Goal: Navigation & Orientation: Find specific page/section

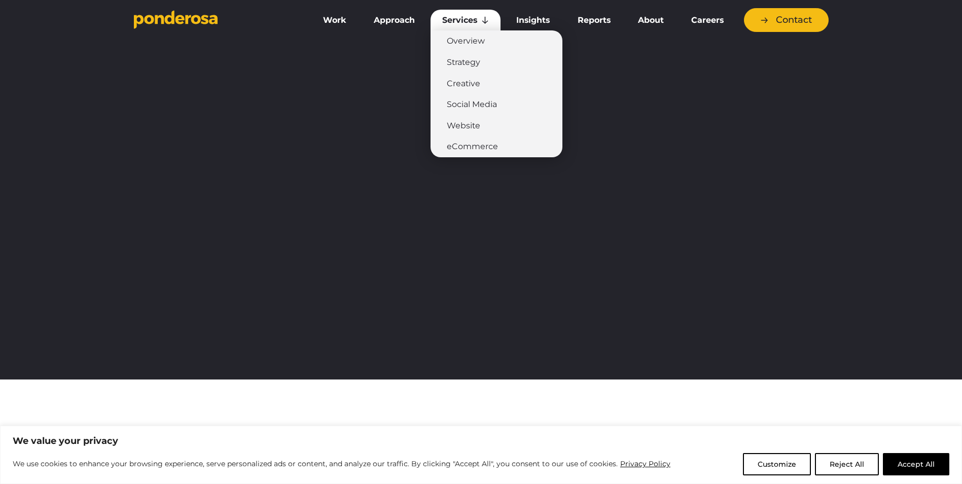
click at [480, 21] on link "Services" at bounding box center [466, 20] width 70 height 21
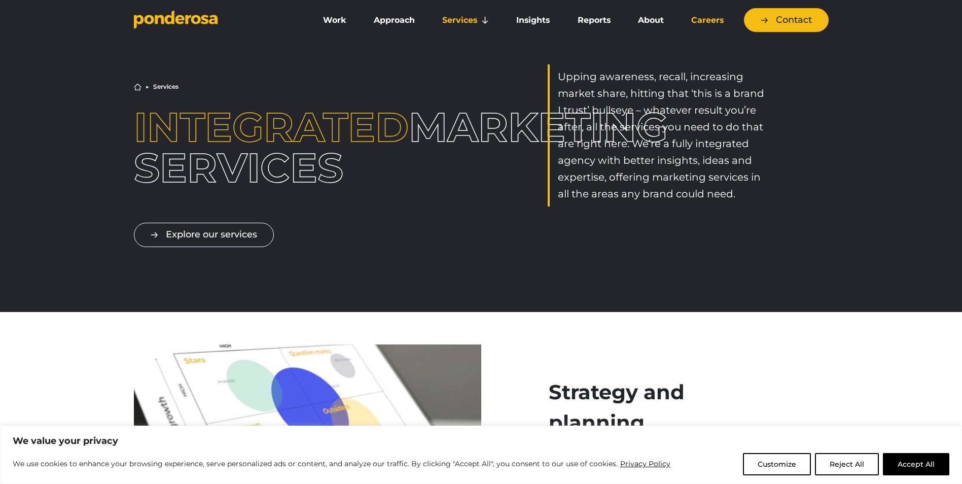
click at [706, 16] on link "Careers" at bounding box center [708, 20] width 56 height 21
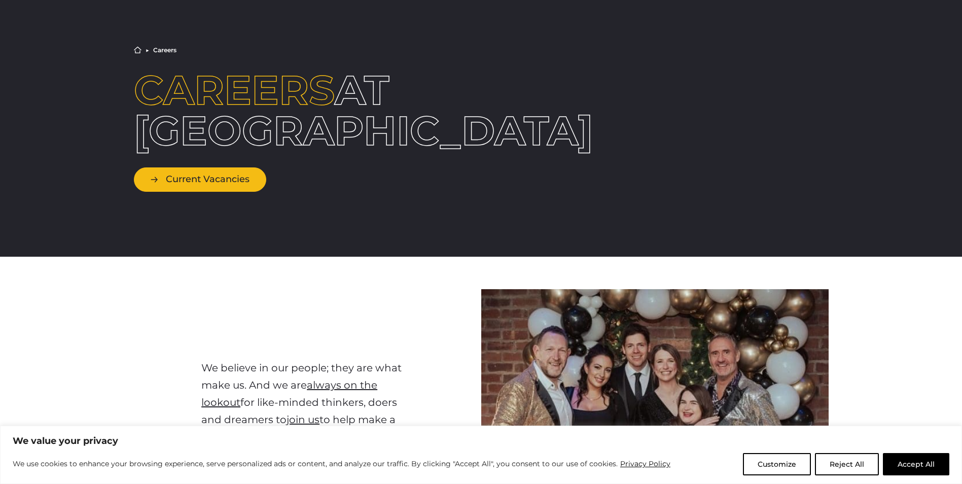
click at [188, 181] on link "Current Vacancies" at bounding box center [200, 179] width 132 height 24
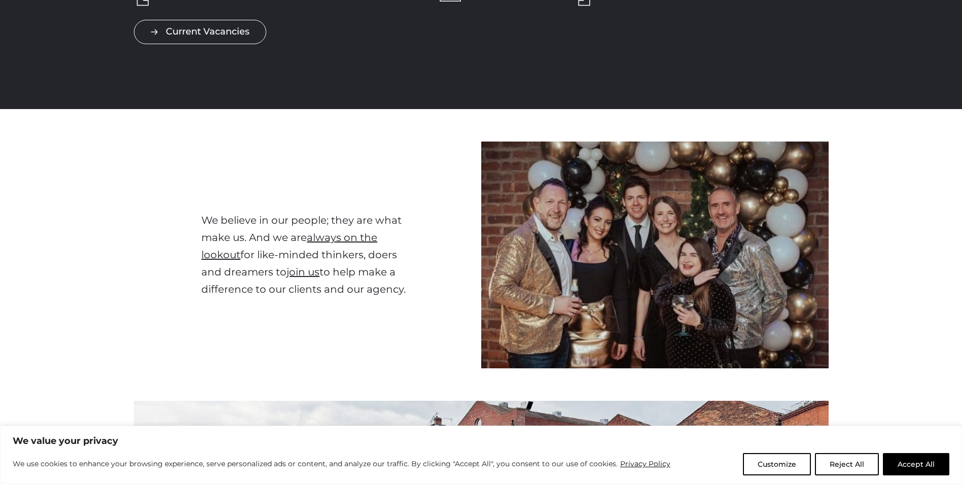
scroll to position [71, 0]
